Goal: Transaction & Acquisition: Purchase product/service

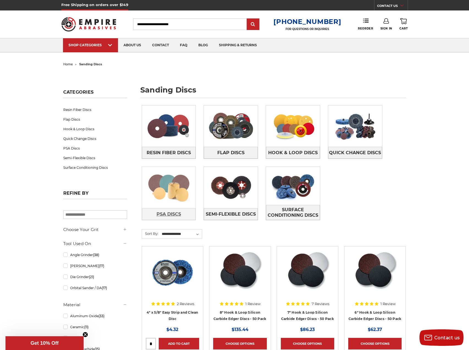
click at [173, 215] on span "PSA Discs" at bounding box center [169, 214] width 25 height 9
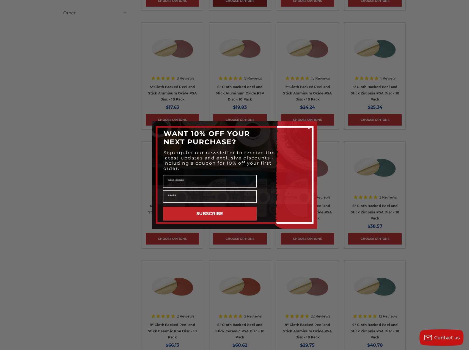
scroll to position [303, 0]
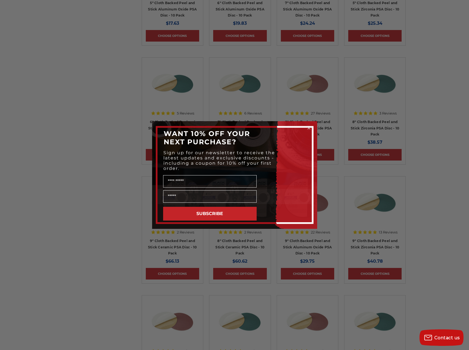
click at [308, 128] on circle "Close dialog" at bounding box center [308, 128] width 5 height 5
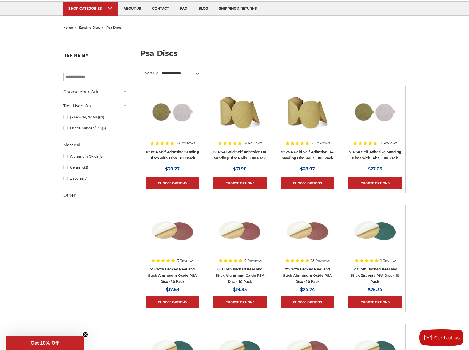
scroll to position [0, 0]
